Goal: Task Accomplishment & Management: Use online tool/utility

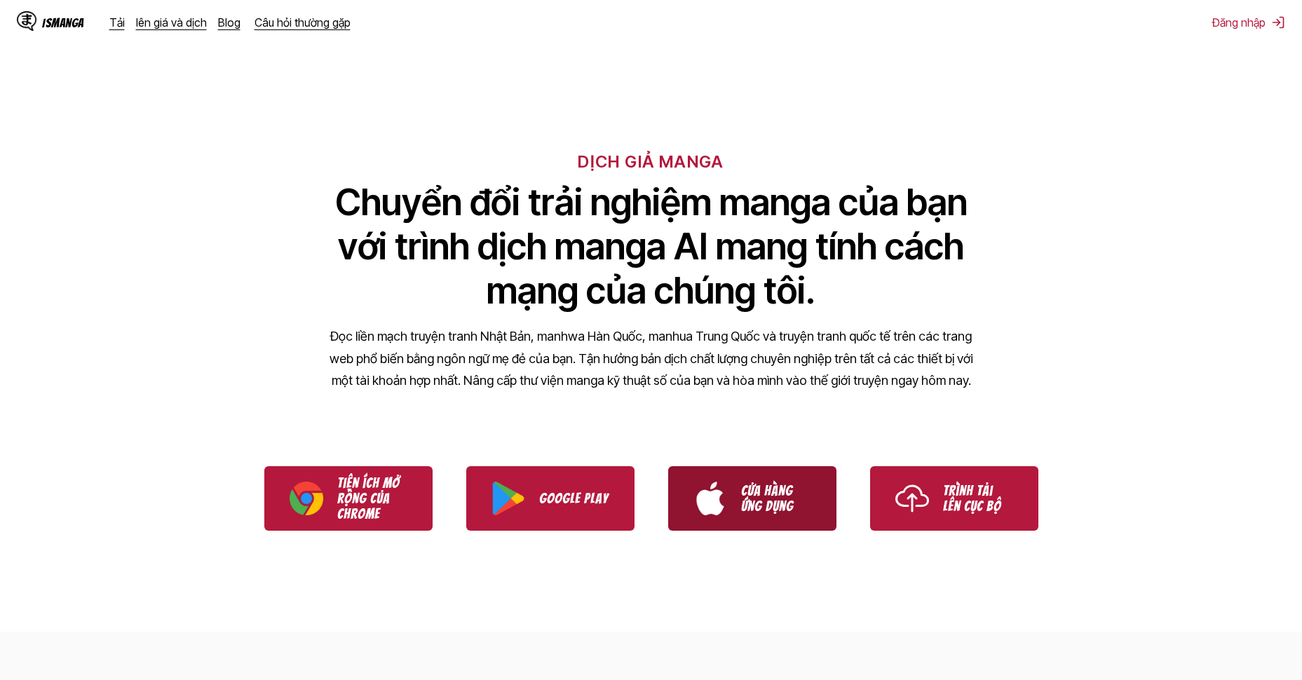
click at [792, 487] on p "Cửa hàng ứng dụng" at bounding box center [776, 498] width 70 height 31
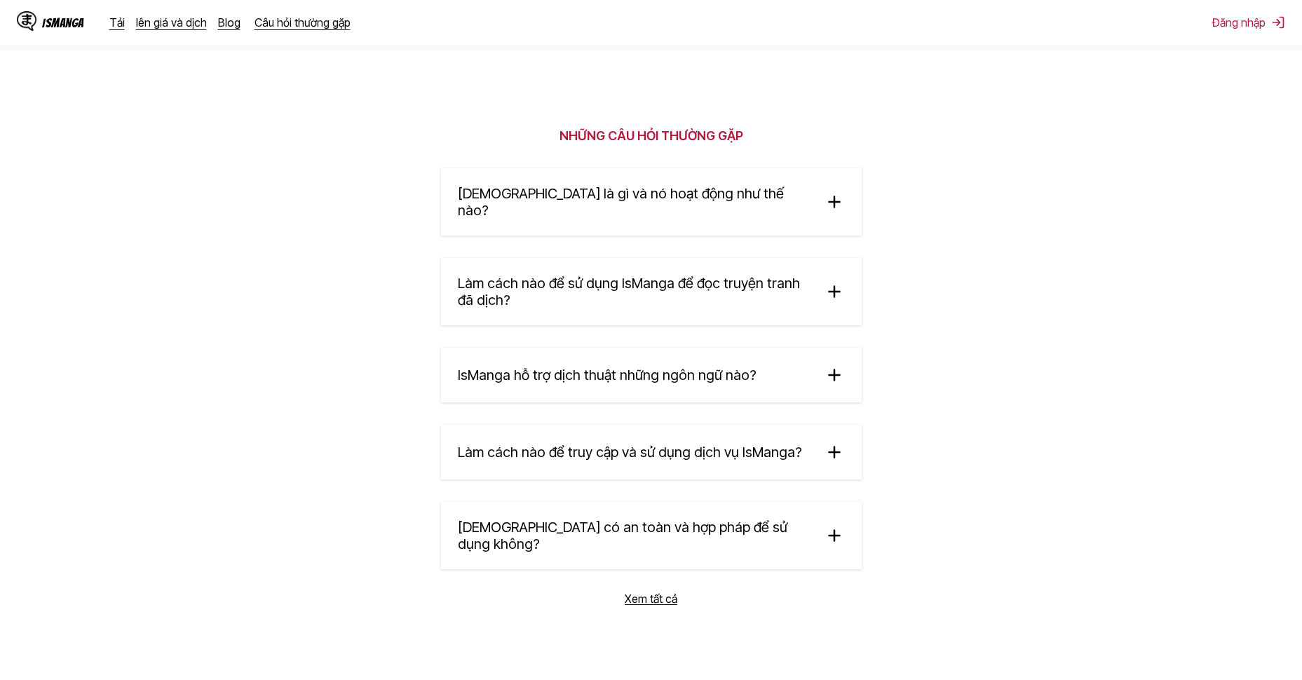
scroll to position [2396, 0]
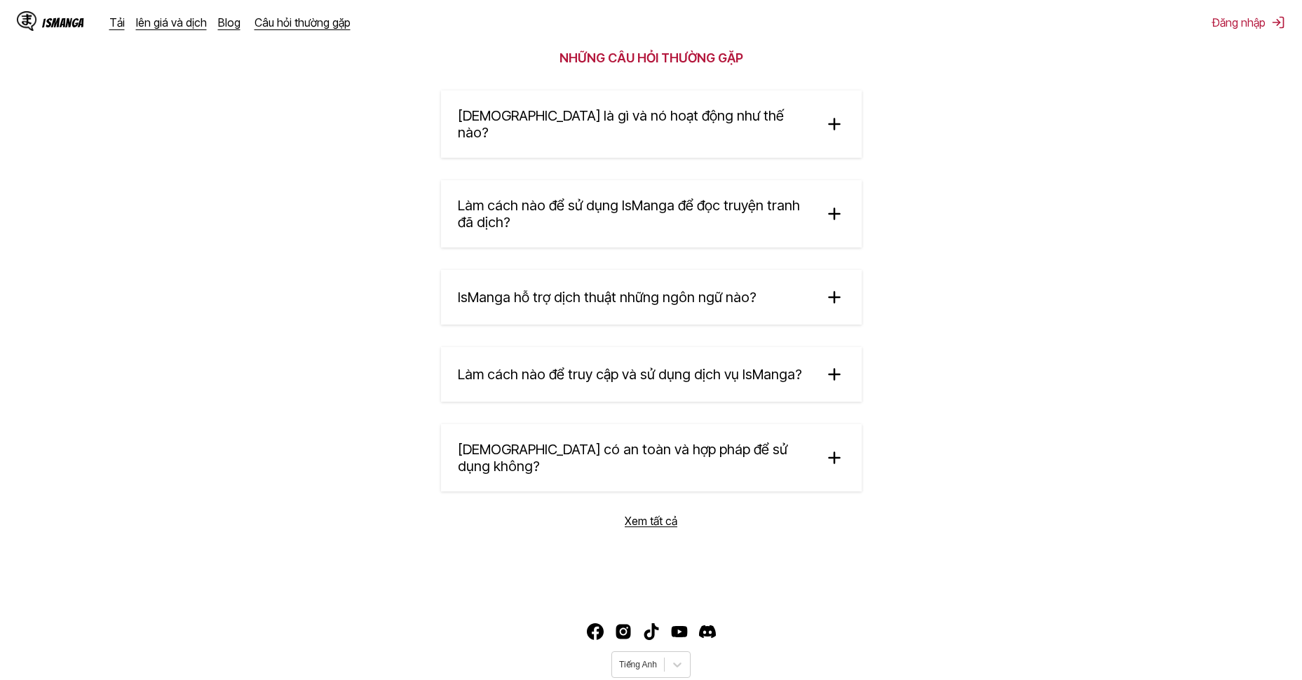
click at [834, 203] on img at bounding box center [834, 213] width 21 height 21
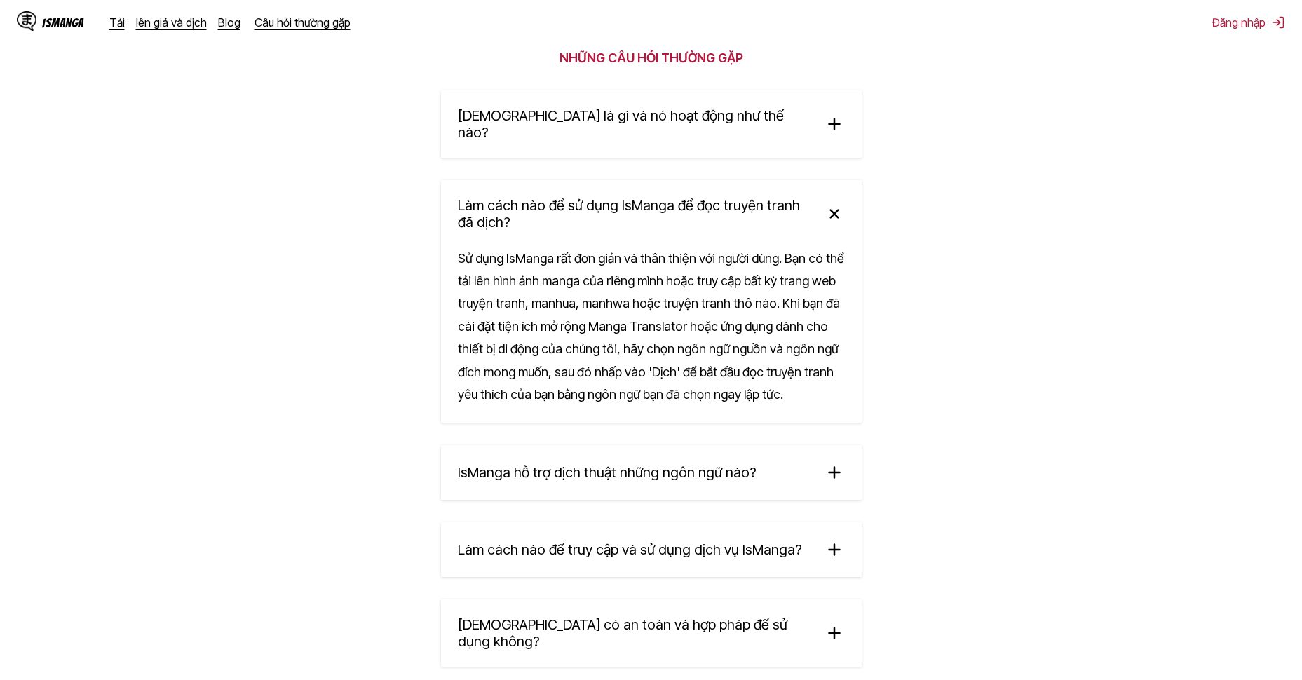
click at [834, 198] on img at bounding box center [833, 212] width 29 height 29
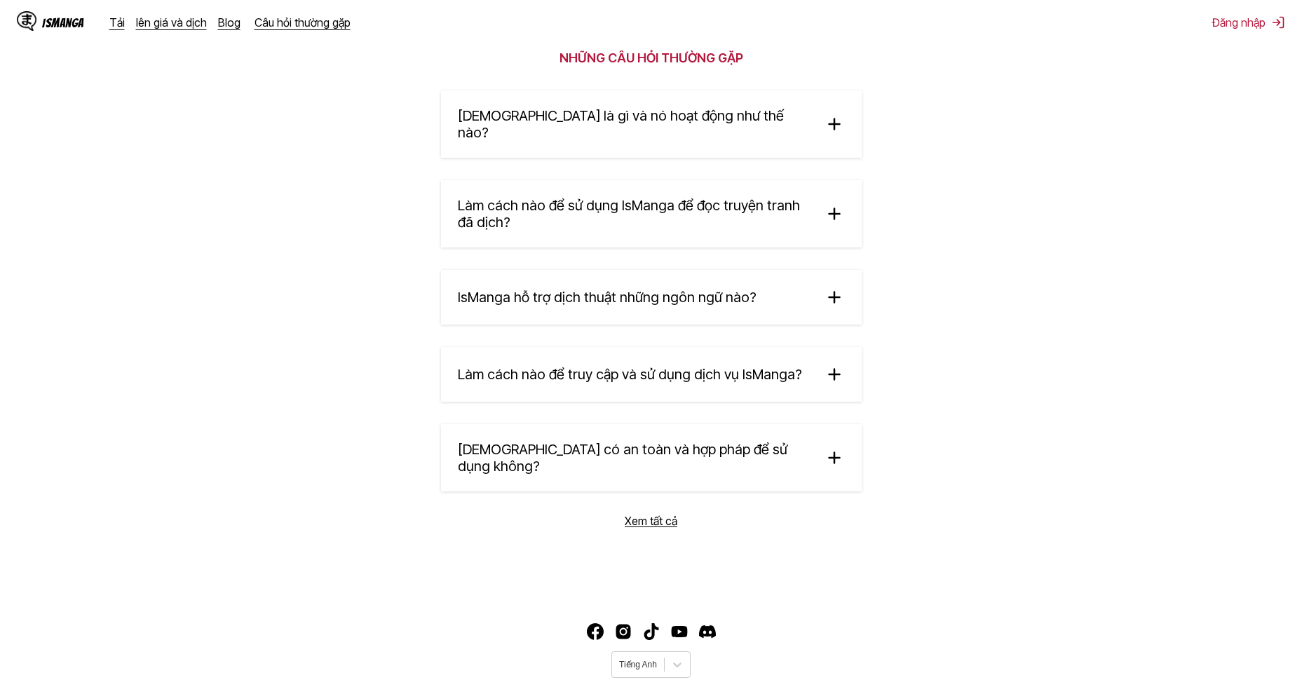
click at [824, 287] on img at bounding box center [834, 297] width 21 height 21
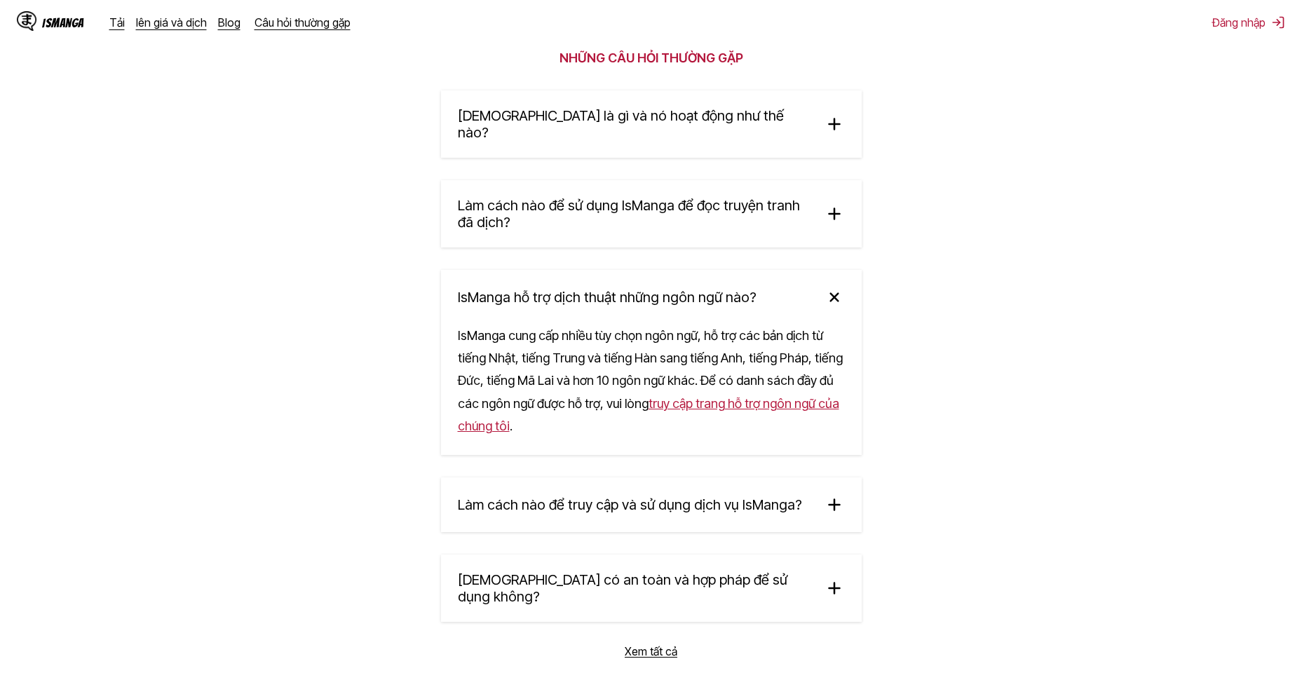
click at [838, 282] on img at bounding box center [833, 296] width 29 height 29
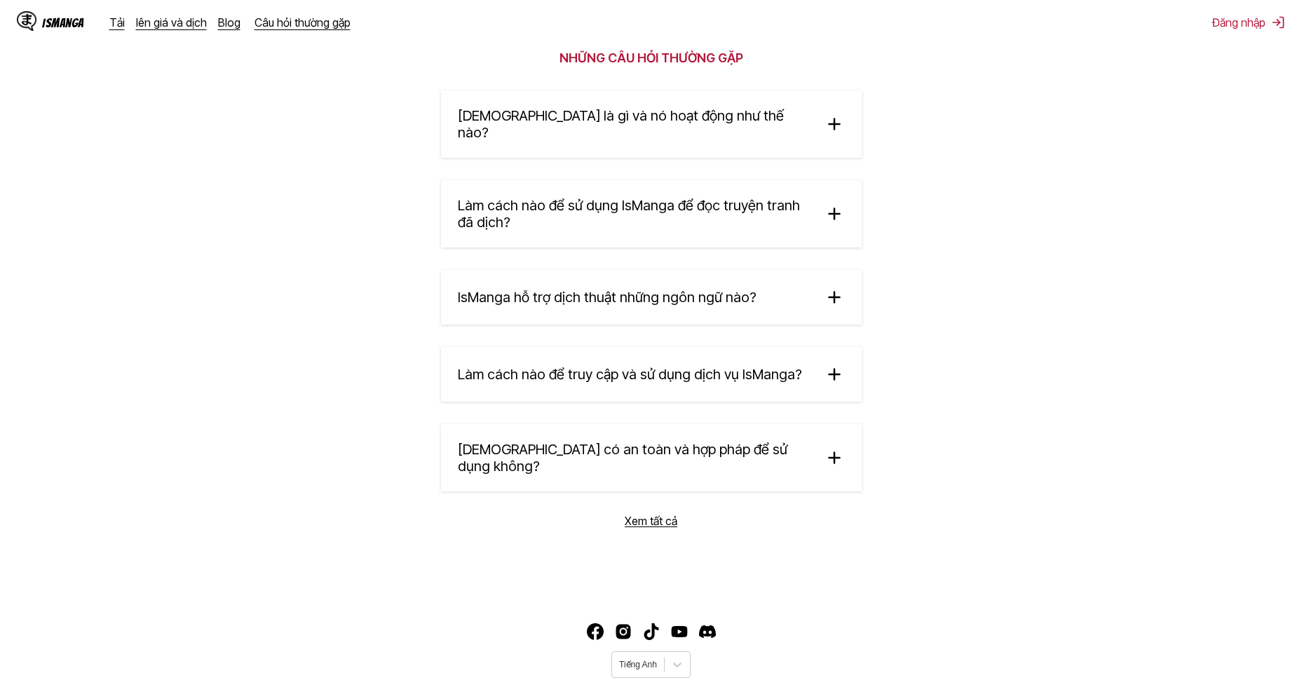
click at [842, 364] on img at bounding box center [834, 374] width 21 height 21
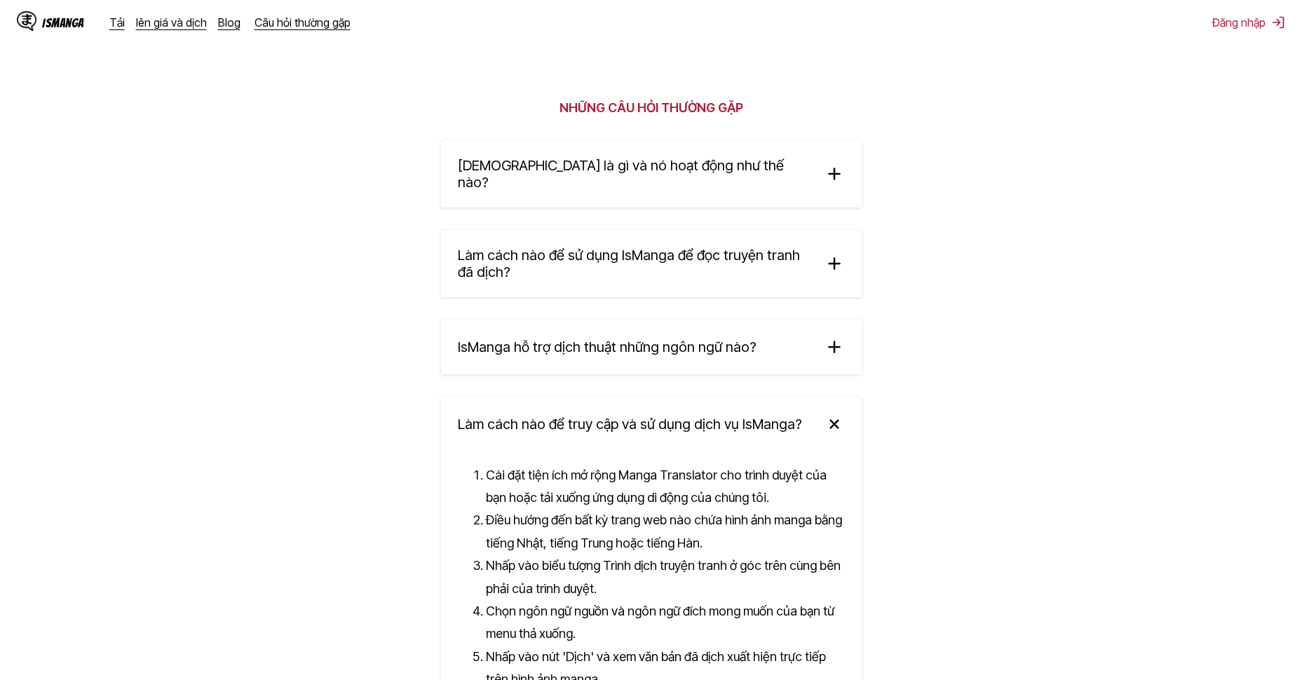
scroll to position [2256, 0]
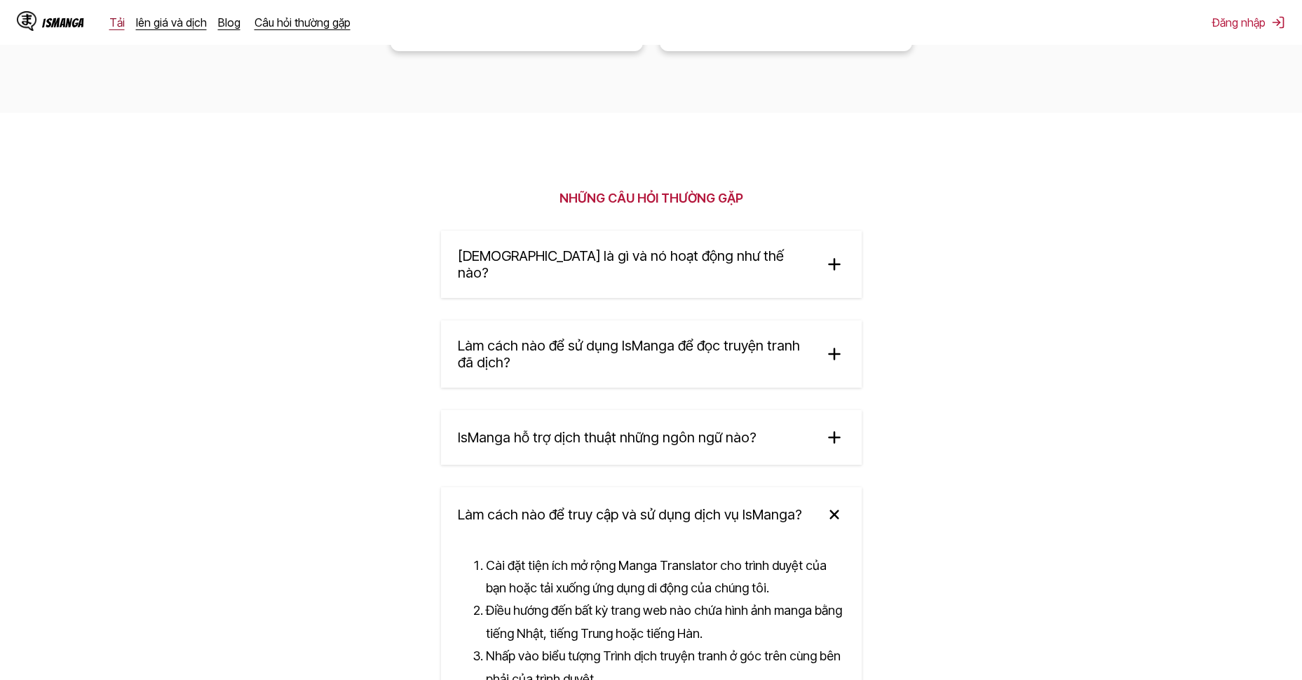
click at [114, 27] on link "Tải" at bounding box center [116, 22] width 15 height 14
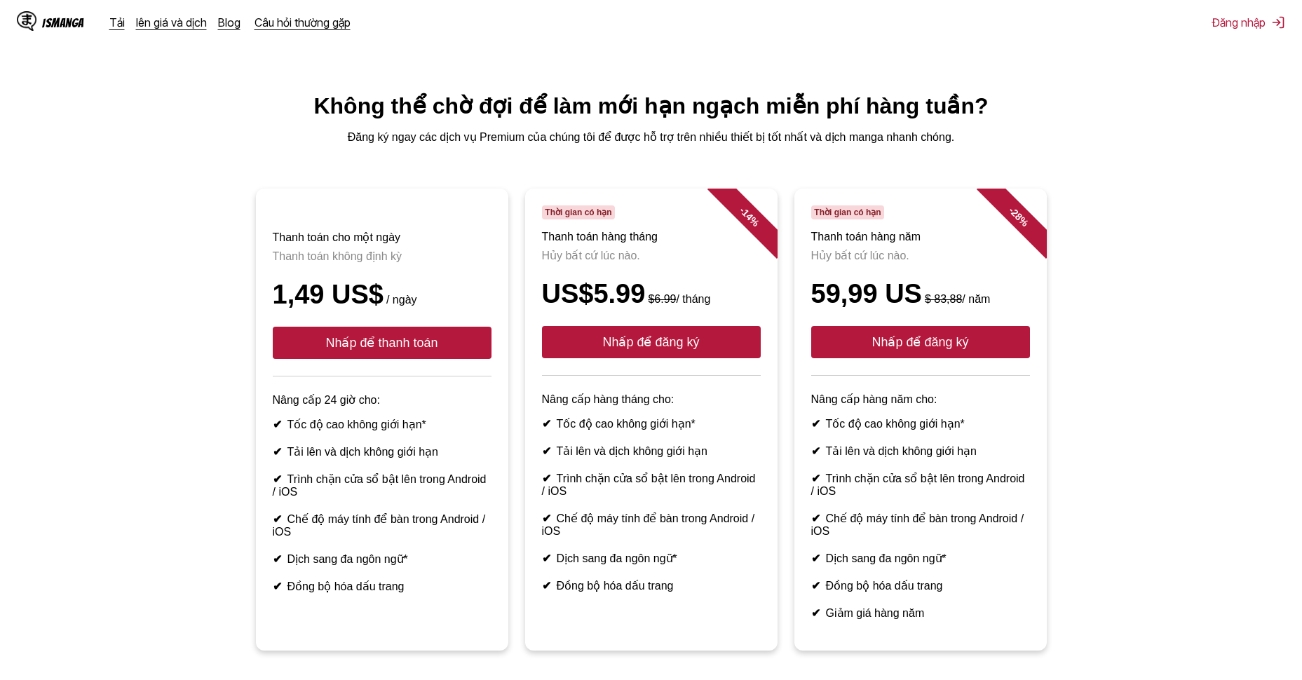
click at [65, 19] on div "IsManga" at bounding box center [63, 22] width 42 height 13
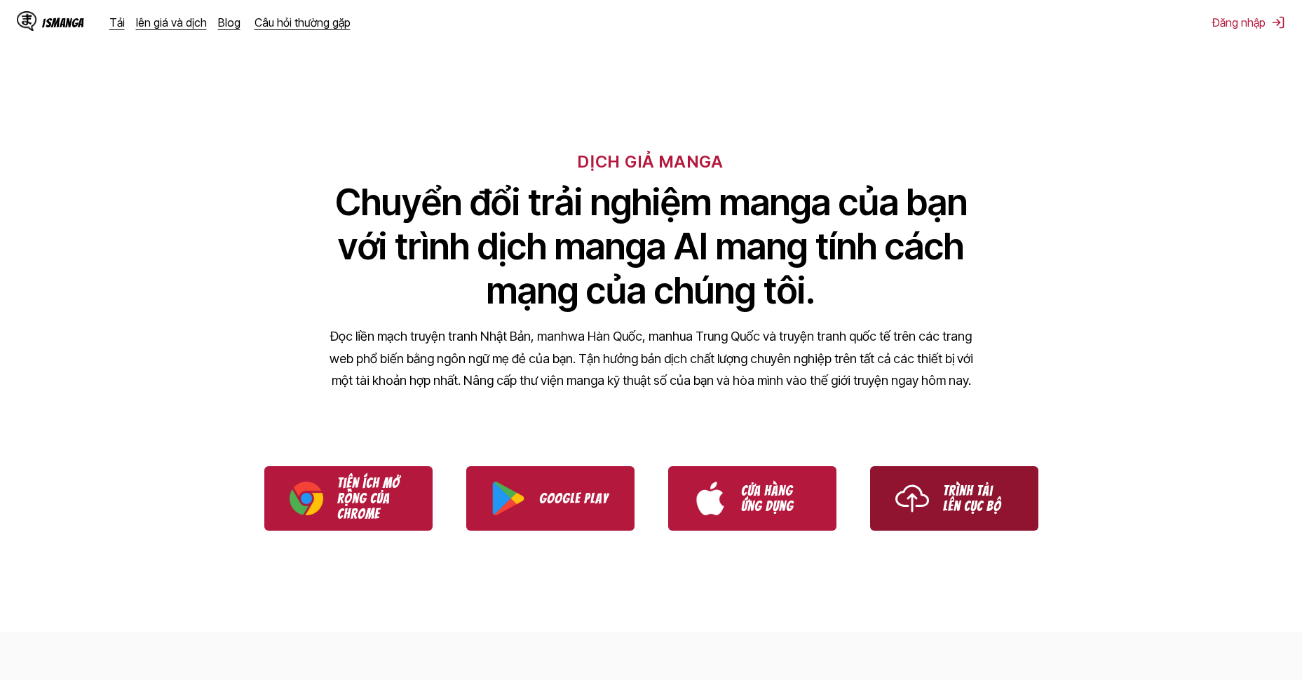
click at [938, 504] on link "Trình tải lên cục bộ" at bounding box center [954, 498] width 168 height 65
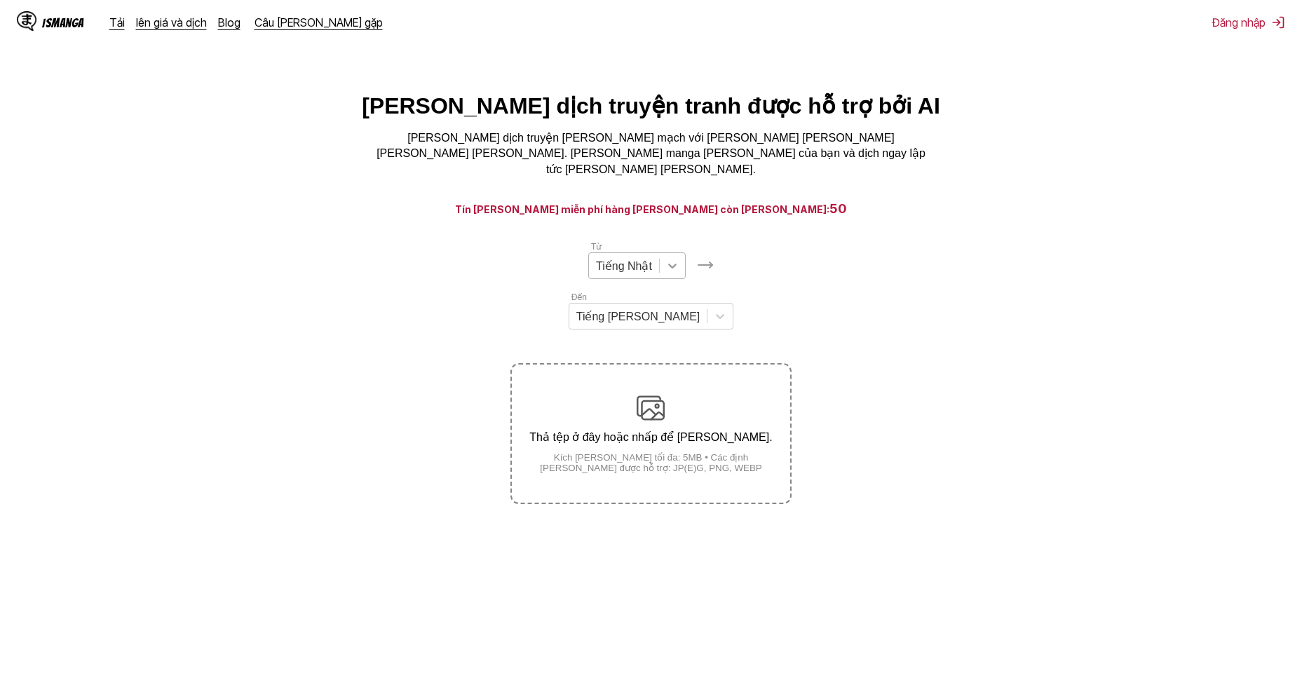
click at [660, 266] on div at bounding box center [672, 265] width 25 height 25
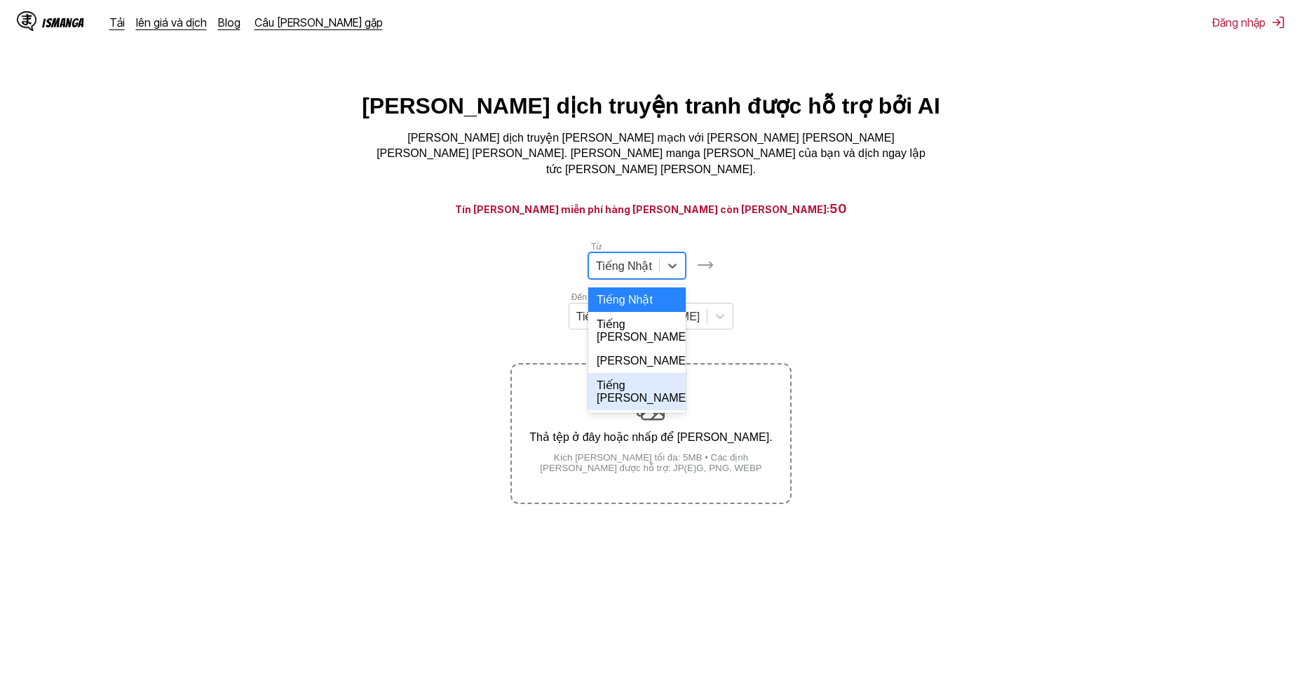
click at [597, 373] on div "Tiếng Anh" at bounding box center [636, 391] width 97 height 37
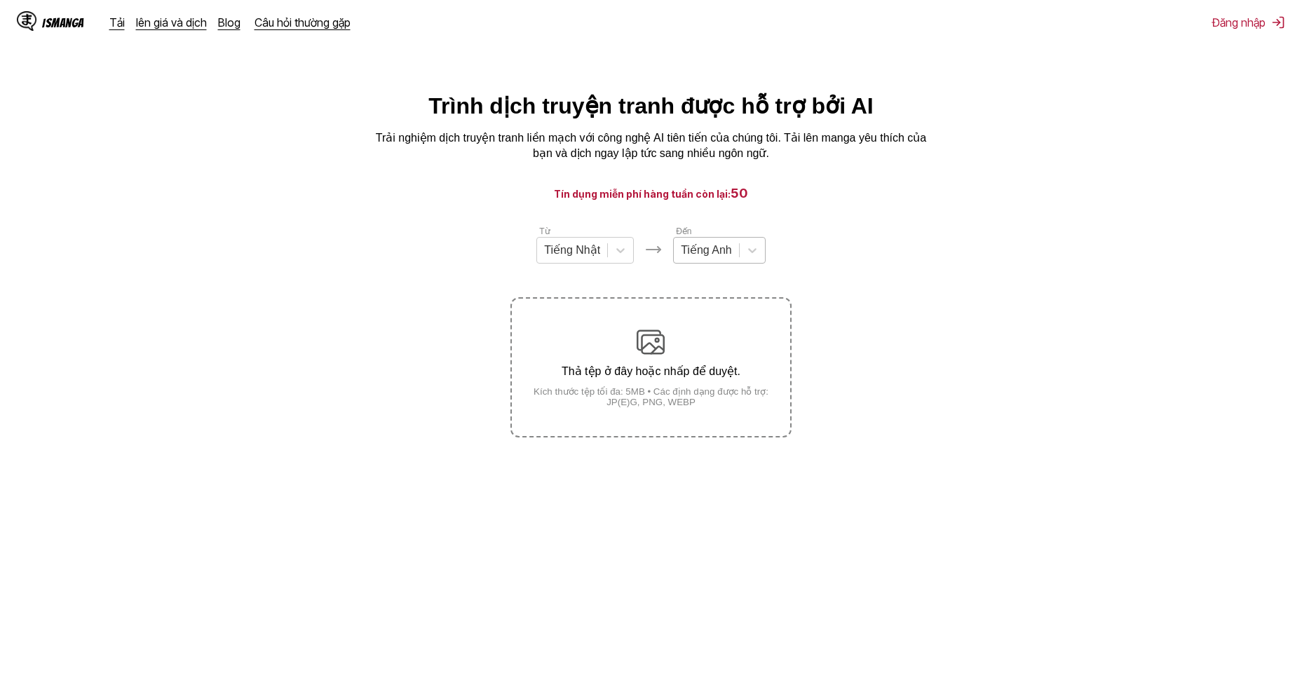
click at [699, 255] on div at bounding box center [706, 250] width 51 height 15
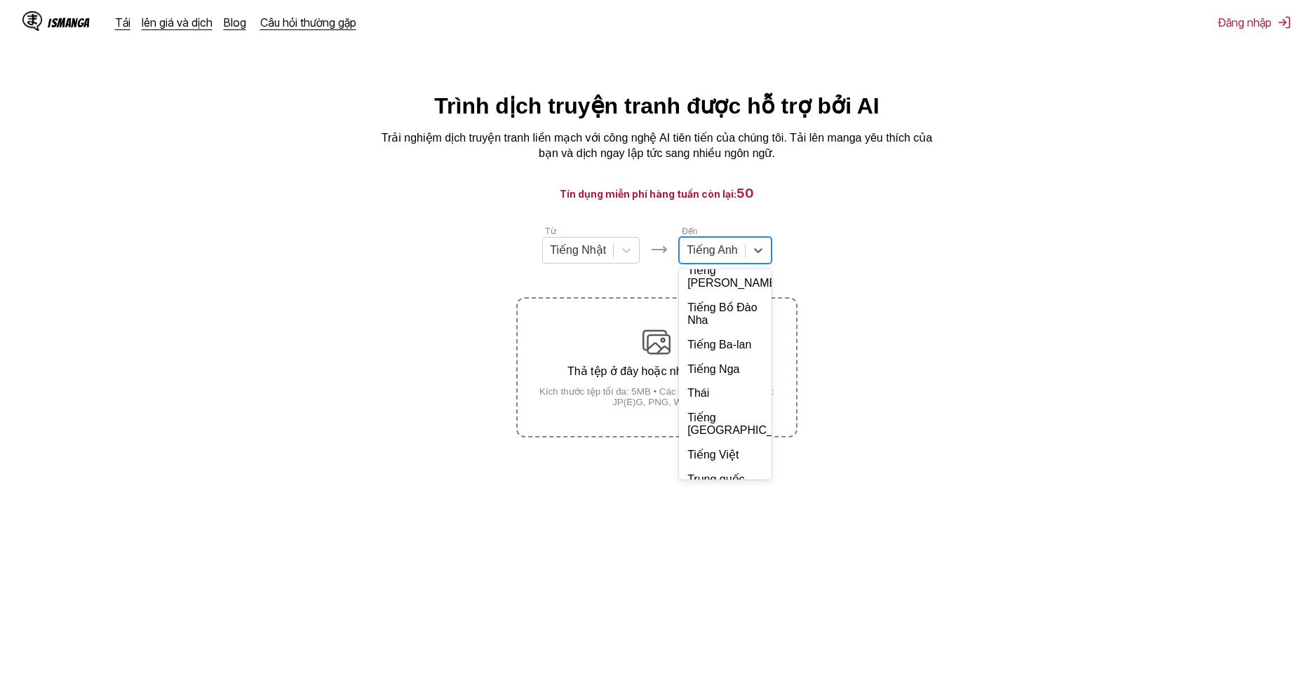
scroll to position [310, 0]
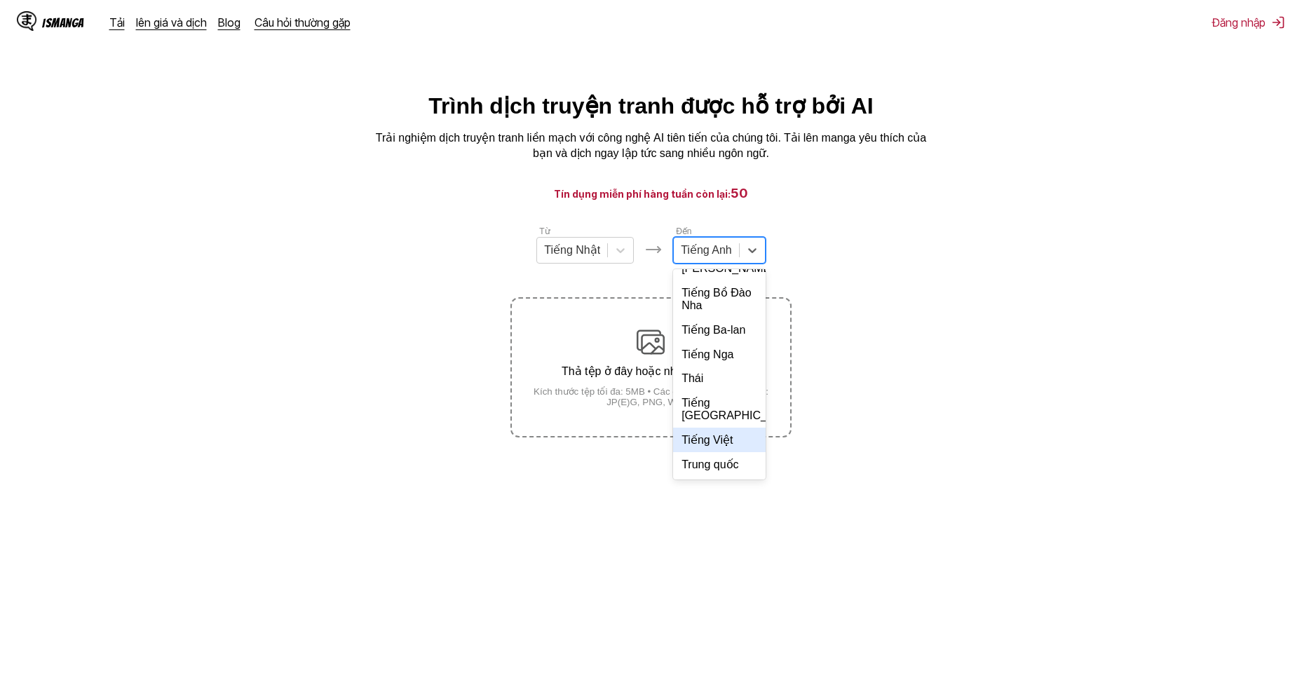
click at [721, 436] on div "Tiếng Việt" at bounding box center [719, 440] width 93 height 25
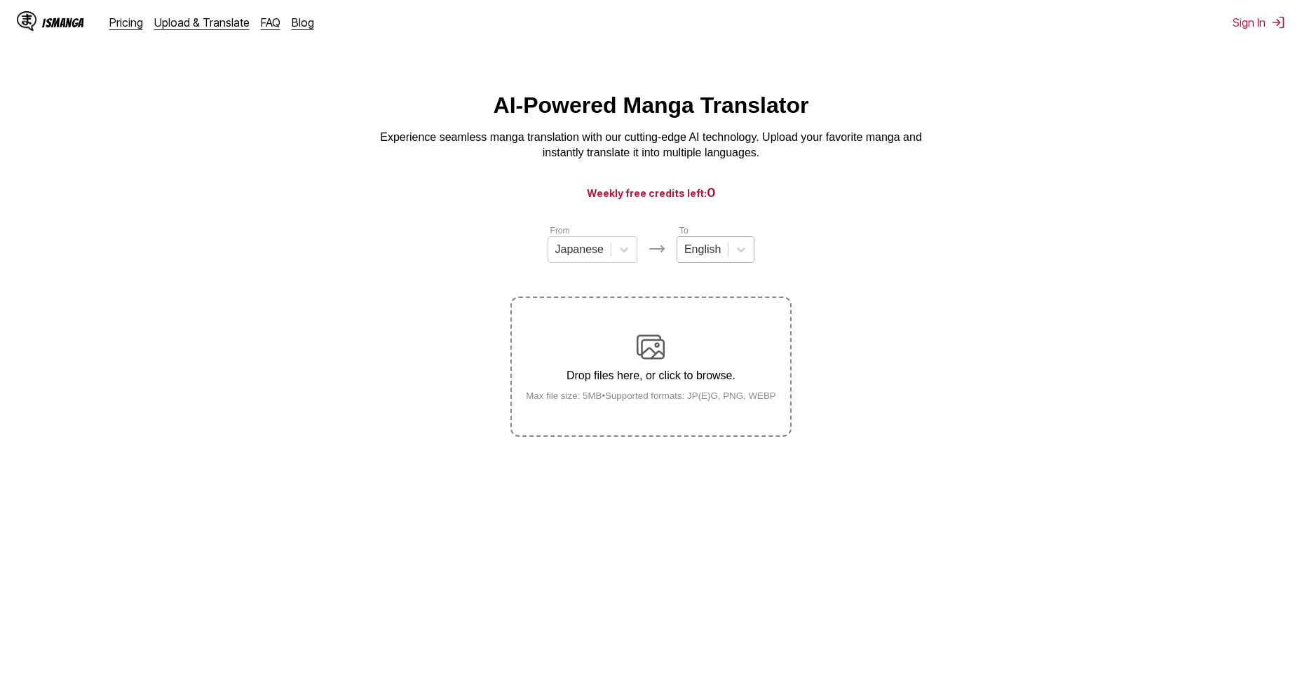
click at [708, 251] on div at bounding box center [702, 249] width 36 height 15
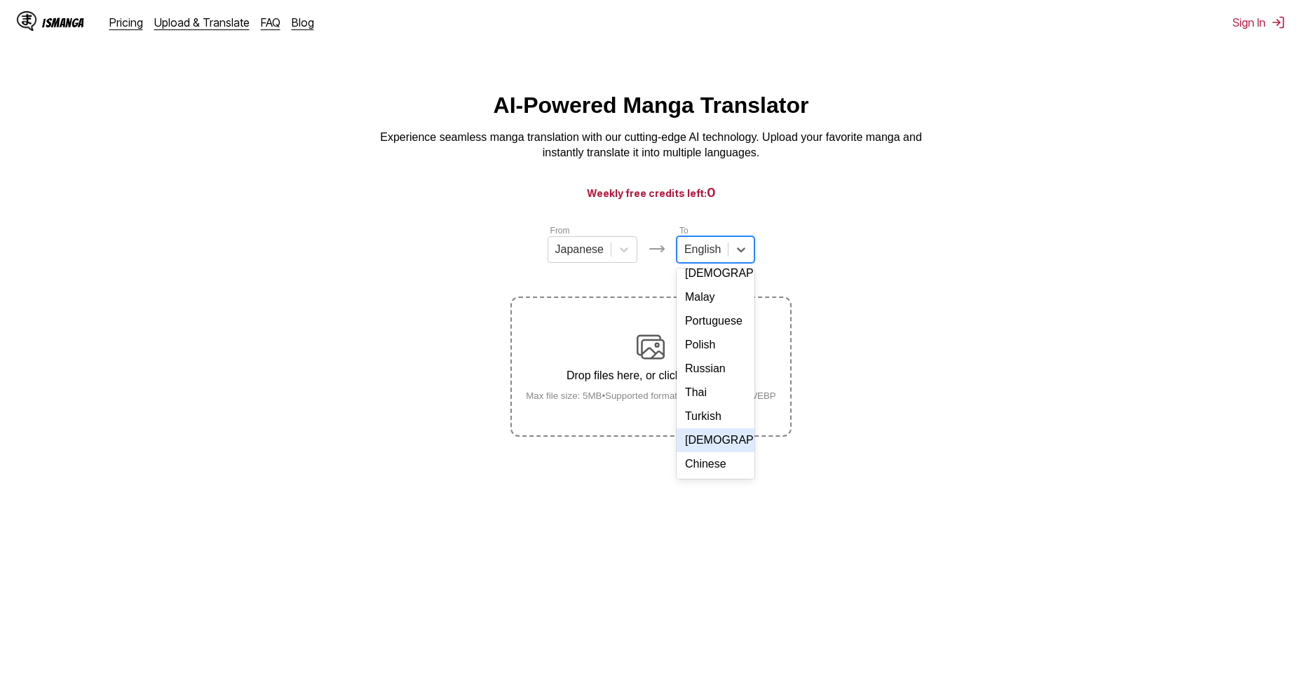
click at [712, 446] on div "[DEMOGRAPHIC_DATA]" at bounding box center [716, 440] width 78 height 24
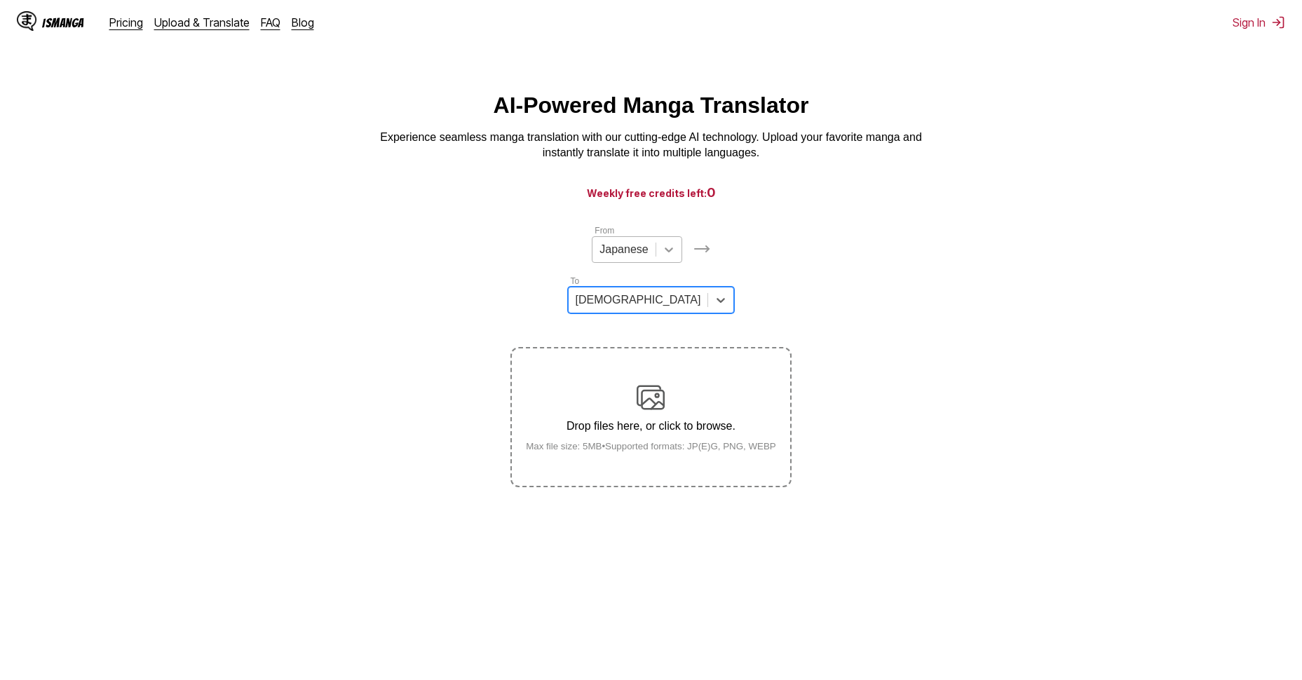
click at [656, 260] on div at bounding box center [668, 249] width 25 height 25
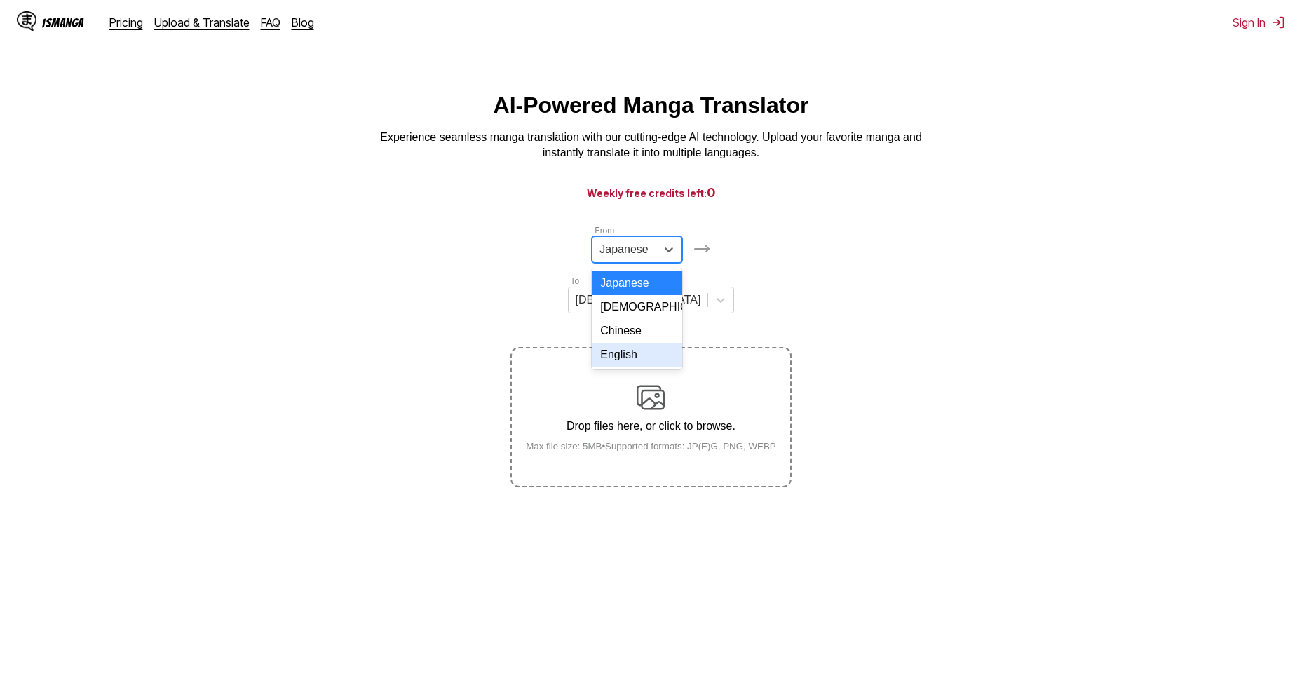
click at [592, 367] on div "English" at bounding box center [637, 355] width 90 height 24
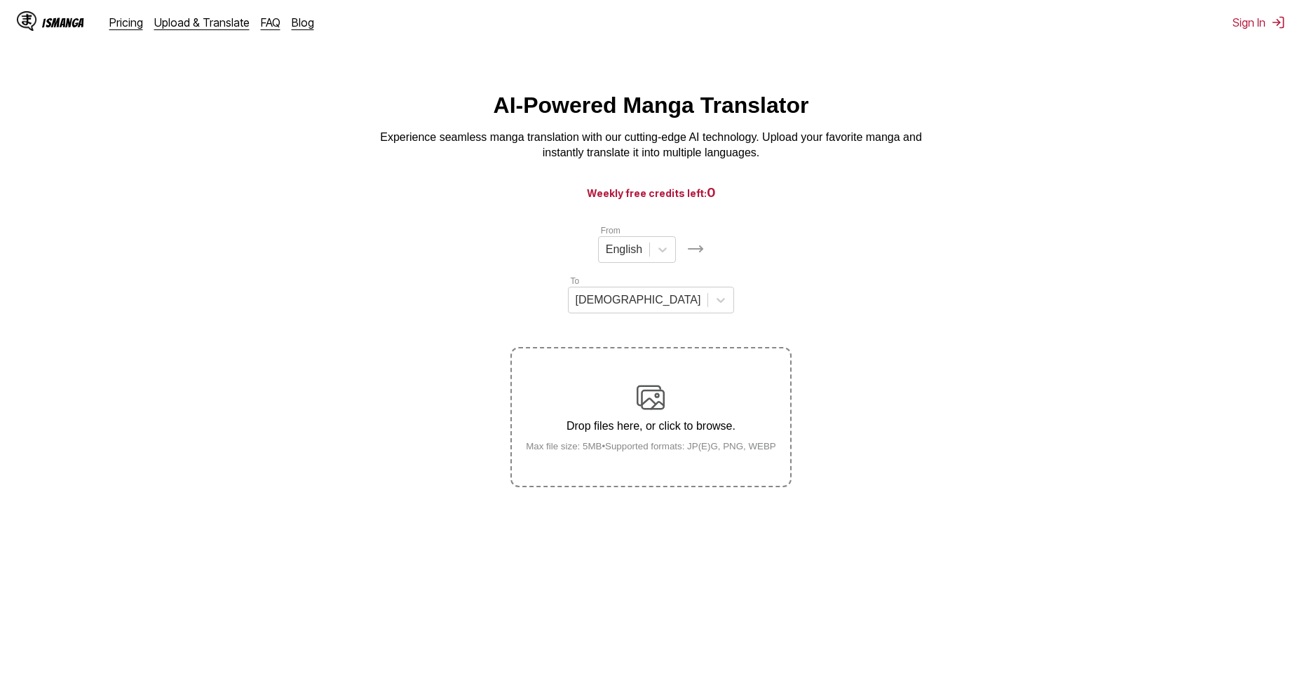
click at [641, 384] on img at bounding box center [651, 398] width 28 height 28
click at [0, 0] on input "Drop files here, or click to browse. Max file size: 5MB • Supported formats: JP…" at bounding box center [0, 0] width 0 height 0
